Goal: Information Seeking & Learning: Learn about a topic

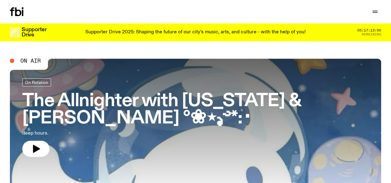
click at [84, 104] on h3 "The Allnighter with Virginia & Nicole °❀⋆.ೃ࿔*:･" at bounding box center [195, 110] width 346 height 35
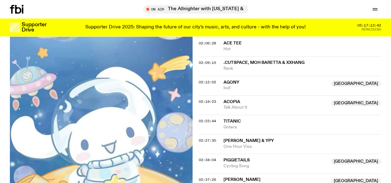
scroll to position [504, 0]
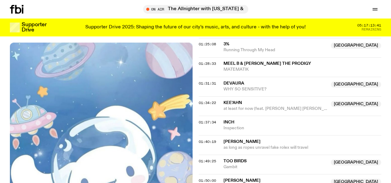
click at [0, 0] on link "Schedule" at bounding box center [0, 0] width 0 height 0
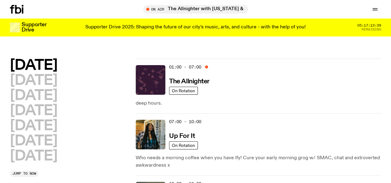
scroll to position [4, 0]
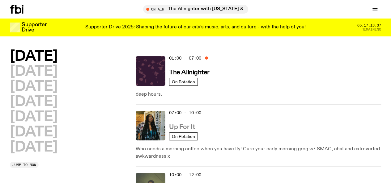
click at [191, 124] on h3 "Up For It" at bounding box center [182, 127] width 26 height 6
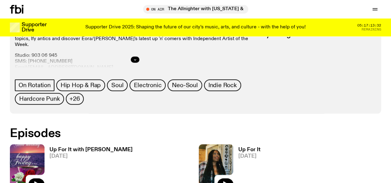
scroll to position [246, 0]
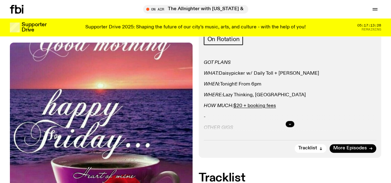
scroll to position [136, 0]
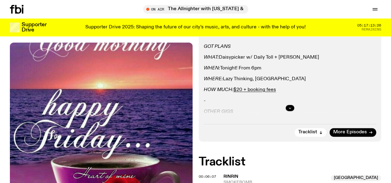
drag, startPoint x: 290, startPoint y: 117, endPoint x: 289, endPoint y: 114, distance: 3.4
click at [289, 114] on div at bounding box center [290, 108] width 173 height 20
click at [289, 110] on icon "button" at bounding box center [290, 108] width 4 height 4
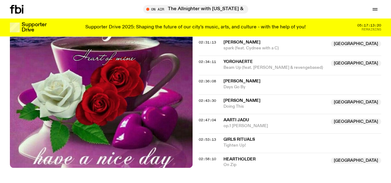
scroll to position [975, 0]
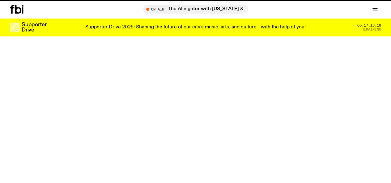
scroll to position [246, 0]
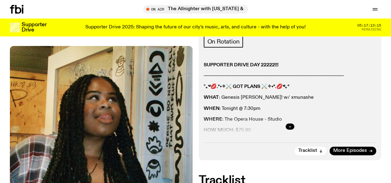
scroll to position [114, 0]
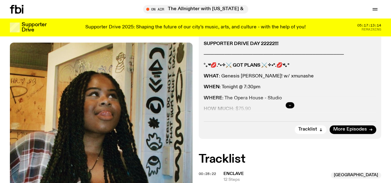
click at [289, 107] on icon "button" at bounding box center [290, 106] width 4 height 4
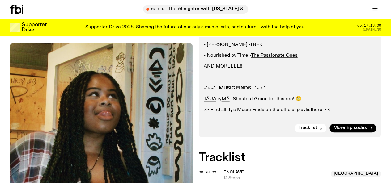
scroll to position [289, 0]
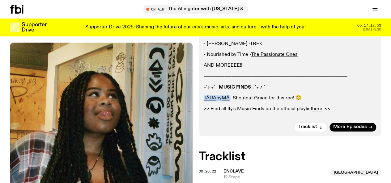
drag, startPoint x: 232, startPoint y: 108, endPoint x: 203, endPoint y: 105, distance: 28.9
copy p "TĀUA by MĀ"
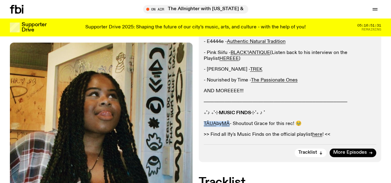
scroll to position [263, 0]
click at [238, 127] on p "TĀUA by MĀ - Shoutout Grace for this rec! 🥹" at bounding box center [290, 124] width 173 height 6
drag, startPoint x: 227, startPoint y: 131, endPoint x: 245, endPoint y: 137, distance: 19.2
click at [245, 137] on div "SUPPORTER DRIVE DAY 22222!!! ──────────────────────────────────────── ° ｡༄💋.°˖✧…" at bounding box center [290, 15] width 173 height 246
drag, startPoint x: 232, startPoint y: 132, endPoint x: 224, endPoint y: 131, distance: 8.1
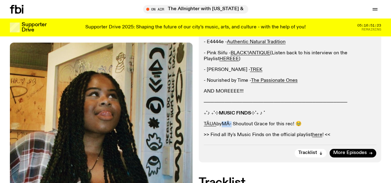
click at [224, 127] on p "TĀUA by MĀ - Shoutout Grace for this rec! 🥹" at bounding box center [290, 124] width 173 height 6
copy p "MĀ"
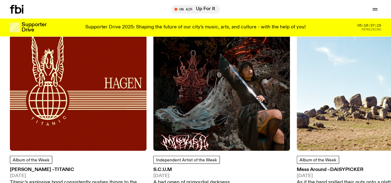
scroll to position [734, 0]
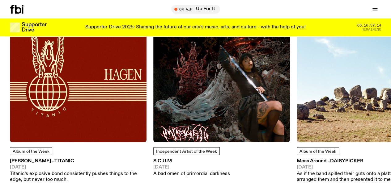
click at [72, 93] on img at bounding box center [78, 74] width 137 height 137
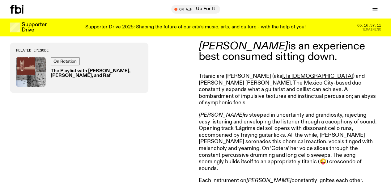
scroll to position [213, 0]
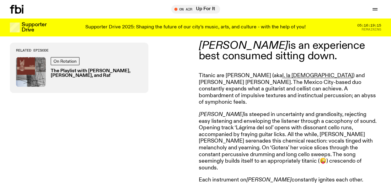
click at [0, 0] on nav "Schedule Explore Read Volunteer Newsletter" at bounding box center [0, 0] width 0 height 0
click at [0, 0] on link "Schedule" at bounding box center [0, 0] width 0 height 0
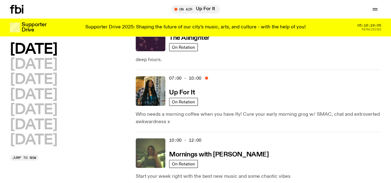
scroll to position [37, 0]
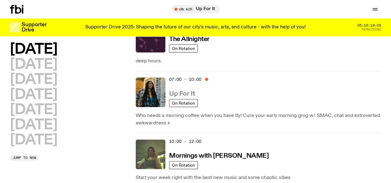
click at [180, 90] on link "Up For It" at bounding box center [182, 94] width 26 height 8
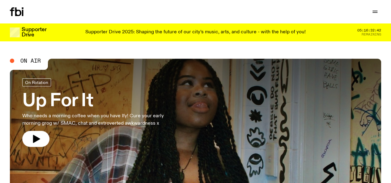
click at [0, 0] on link "Schedule" at bounding box center [0, 0] width 0 height 0
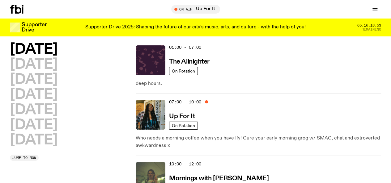
scroll to position [12, 0]
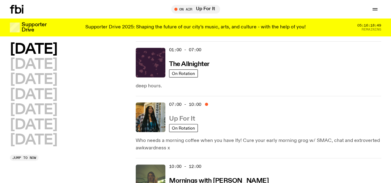
click at [180, 115] on link "Up For It" at bounding box center [182, 119] width 26 height 8
click at [182, 116] on h3 "Up For It" at bounding box center [182, 119] width 26 height 6
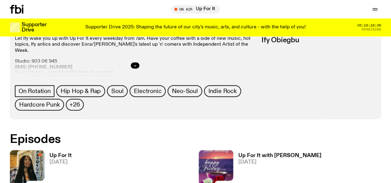
scroll to position [288, 0]
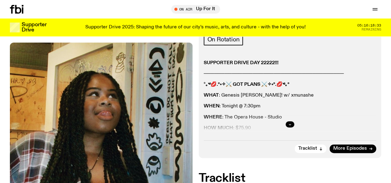
scroll to position [96, 0]
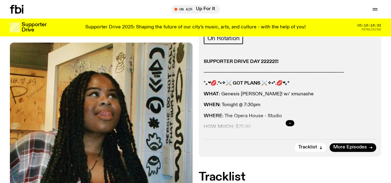
drag, startPoint x: 289, startPoint y: 128, endPoint x: 289, endPoint y: 134, distance: 6.5
click at [289, 133] on div at bounding box center [290, 123] width 173 height 20
click at [290, 126] on button "button" at bounding box center [290, 123] width 9 height 6
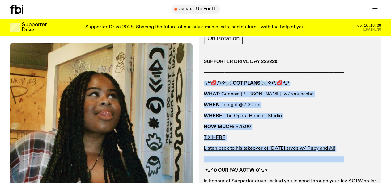
drag, startPoint x: 350, startPoint y: 168, endPoint x: 203, endPoint y: 92, distance: 165.2
click at [203, 92] on div "Aired on 18.09.25 , 7:00am On Rotation SUPPORTER DRIVE DAY 22222!!! ───────────…" at bounding box center [290, 172] width 183 height 314
copy div "° ｡༄💋.°˖✧⚔ GOT PLANS ⚔✧˖°.💋༄｡° WHAT : Genesis Owusu! w/ xmunashe WHEN : Tonight…"
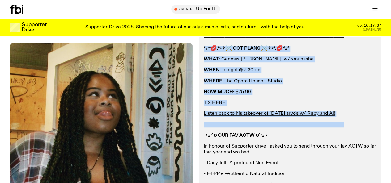
scroll to position [131, 0]
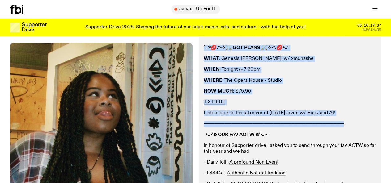
click at [271, 84] on p "WHERE : The Opera House - Studio" at bounding box center [290, 81] width 173 height 6
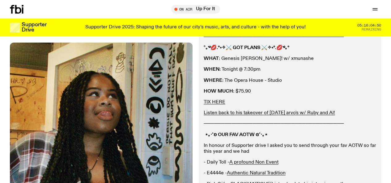
click at [0, 0] on link "Schedule" at bounding box center [0, 0] width 0 height 0
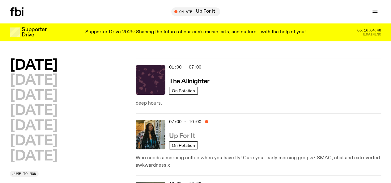
click at [185, 133] on h3 "Up For It" at bounding box center [182, 136] width 26 height 6
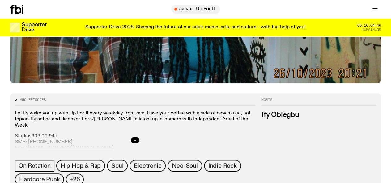
scroll to position [210, 0]
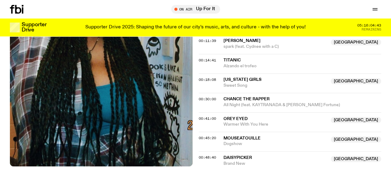
scroll to position [263, 0]
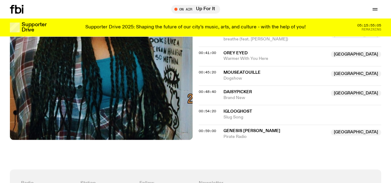
click at [293, 121] on span "Slug Song" at bounding box center [302, 118] width 158 height 6
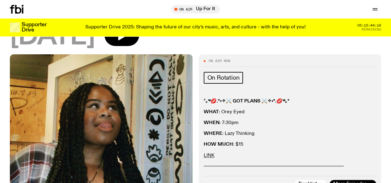
scroll to position [20, 0]
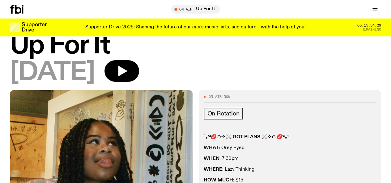
click at [173, 26] on p "Supporter Drive 2025: Shaping the future of our city’s music, arts, and culture…" at bounding box center [195, 28] width 220 height 6
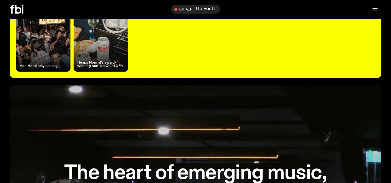
scroll to position [138, 0]
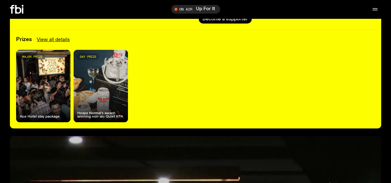
drag, startPoint x: 37, startPoint y: 84, endPoint x: 207, endPoint y: 71, distance: 170.2
click at [207, 71] on div "major prize Ace Hotel stay package day prize Heaps Normal's award-winning non-a…" at bounding box center [195, 86] width 359 height 73
click at [60, 85] on div "major prize Ace Hotel stay package" at bounding box center [43, 86] width 54 height 73
click at [64, 80] on div "major prize Ace Hotel stay package" at bounding box center [43, 86] width 54 height 73
click at [57, 36] on link "View all details" at bounding box center [53, 39] width 33 height 7
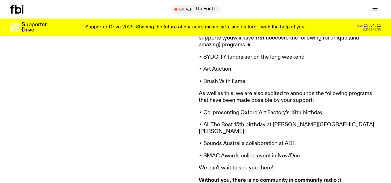
scroll to position [588, 0]
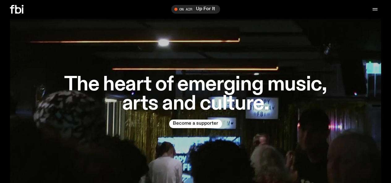
scroll to position [278, 0]
